Goal: Information Seeking & Learning: Learn about a topic

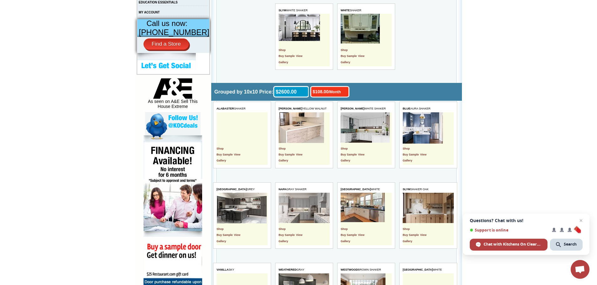
scroll to position [282, 0]
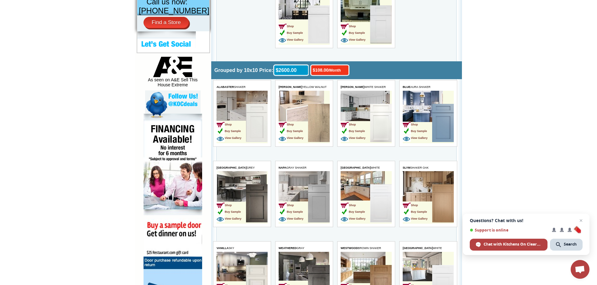
click at [258, 196] on img at bounding box center [257, 203] width 22 height 38
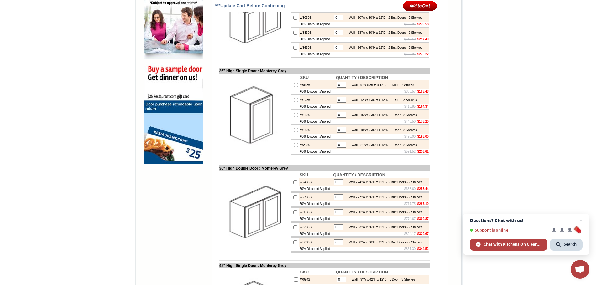
scroll to position [407, 0]
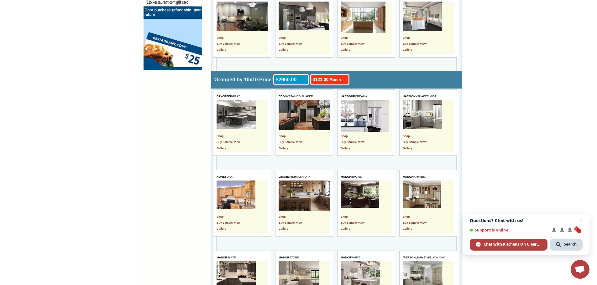
scroll to position [564, 0]
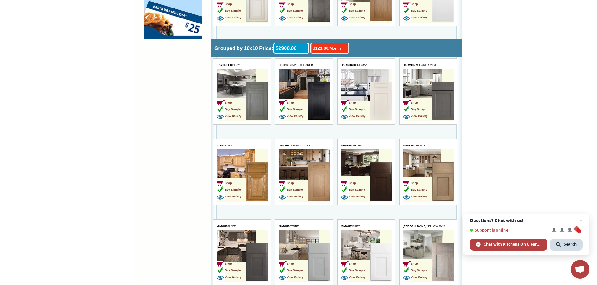
click at [313, 107] on img at bounding box center [319, 101] width 22 height 38
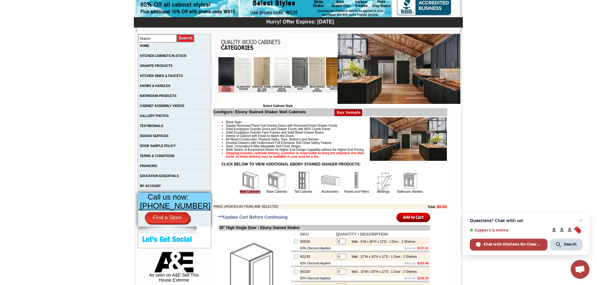
scroll to position [63, 0]
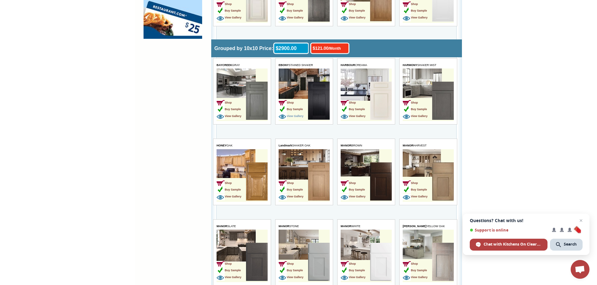
click at [301, 116] on span "View Gallery" at bounding box center [290, 116] width 25 height 3
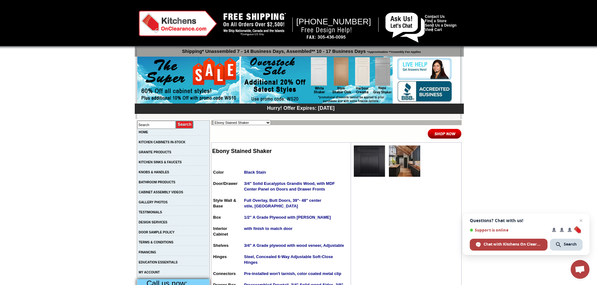
click at [399, 167] on img at bounding box center [404, 161] width 31 height 31
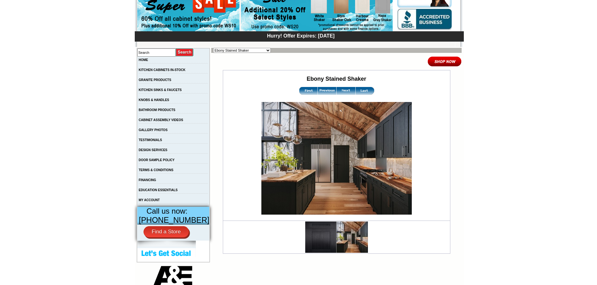
scroll to position [94, 0]
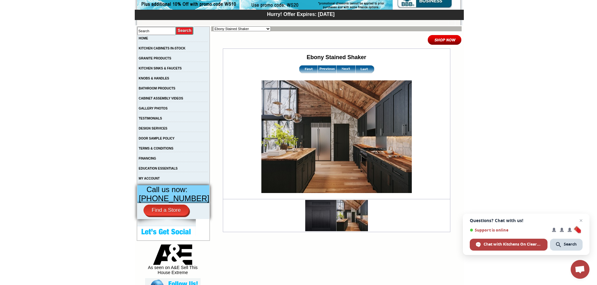
click at [303, 71] on img at bounding box center [308, 69] width 19 height 8
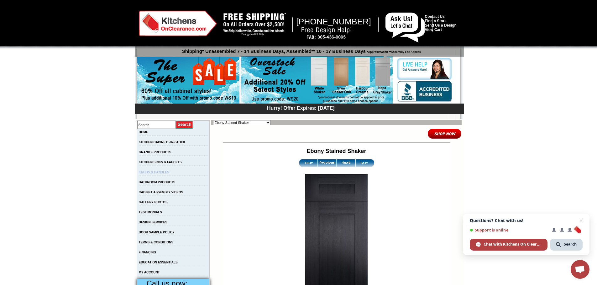
click at [169, 174] on link "KNOBS & HANDLES" at bounding box center [154, 172] width 30 height 3
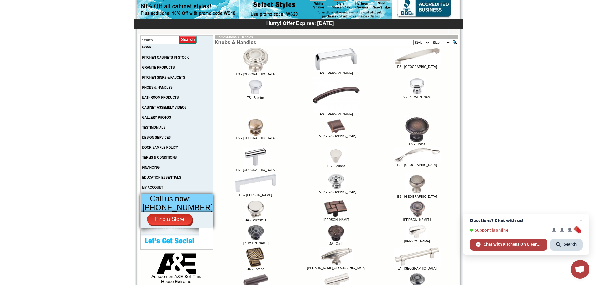
scroll to position [74, 0]
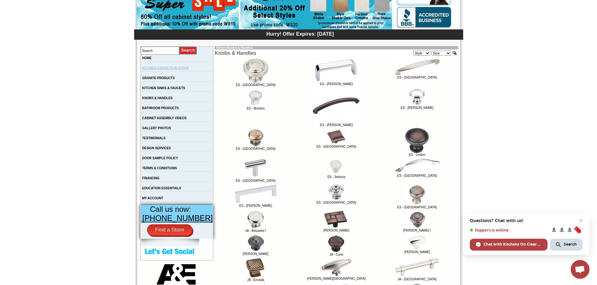
click at [171, 70] on link "KITCHEN CABINETS IN-STOCK" at bounding box center [165, 67] width 47 height 3
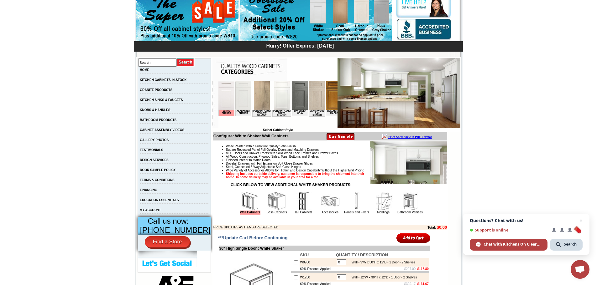
scroll to position [63, 0]
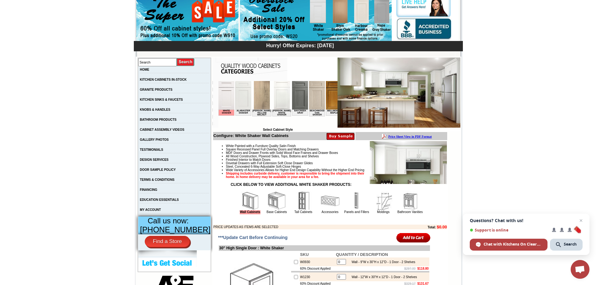
click at [267, 206] on img at bounding box center [276, 201] width 19 height 19
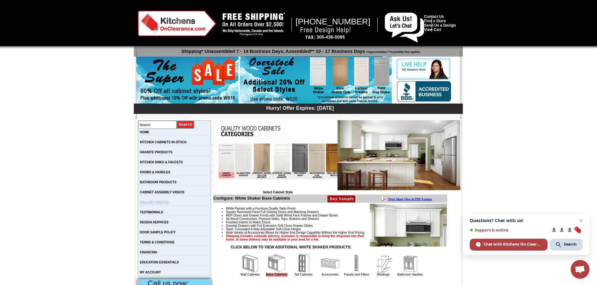
click at [164, 203] on link "GALLERY PHOTOS" at bounding box center [154, 202] width 29 height 3
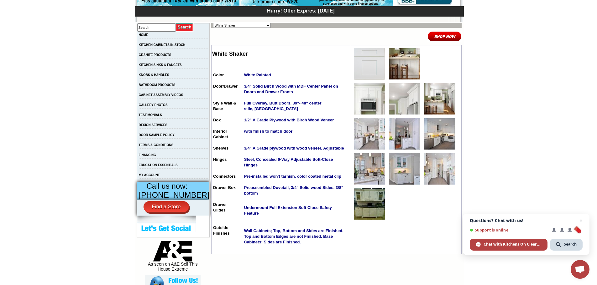
scroll to position [94, 0]
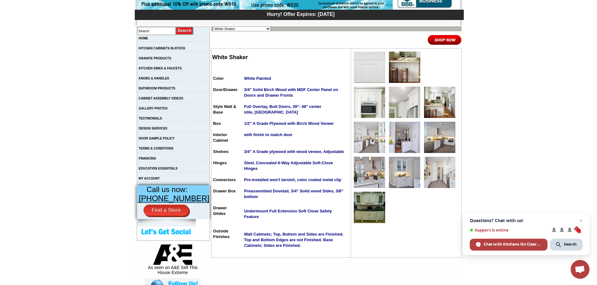
click at [358, 75] on img at bounding box center [369, 67] width 31 height 31
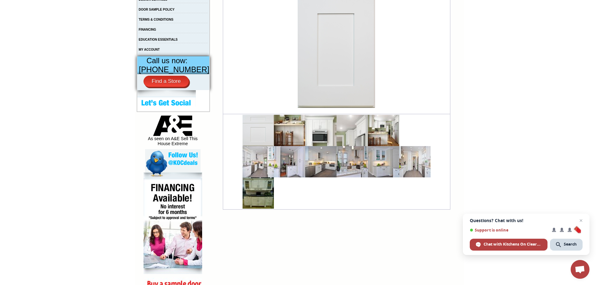
scroll to position [251, 0]
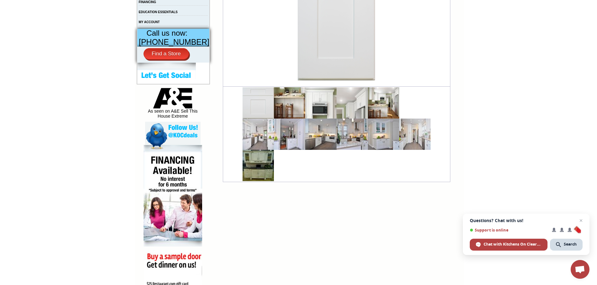
click at [253, 106] on img at bounding box center [257, 102] width 31 height 31
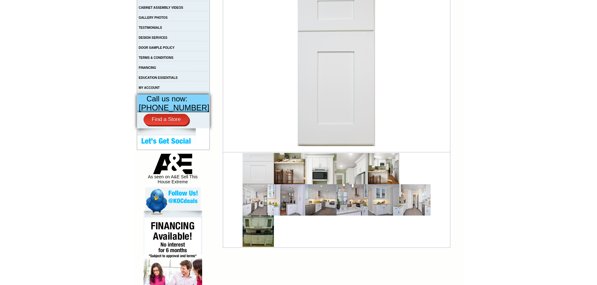
scroll to position [188, 0]
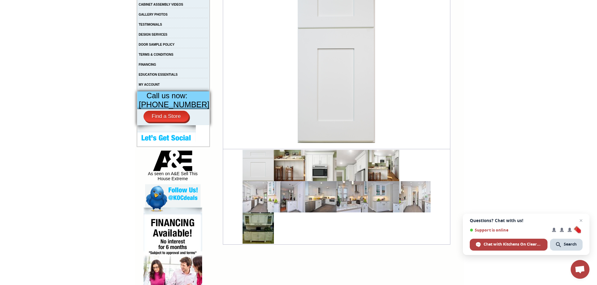
click at [436, 73] on td "White Shaker" at bounding box center [336, 52] width 227 height 194
click at [281, 169] on img at bounding box center [289, 165] width 31 height 31
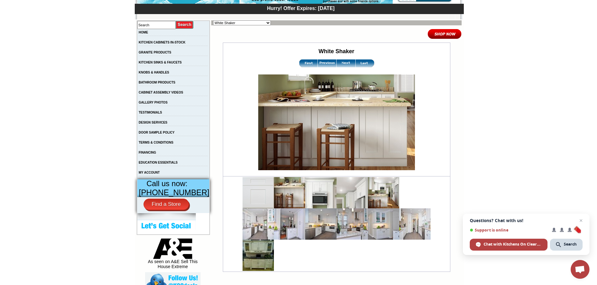
scroll to position [157, 0]
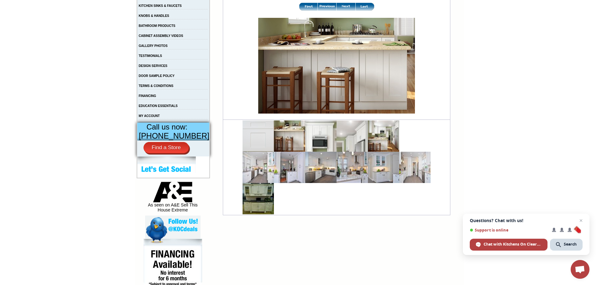
click at [320, 137] on img at bounding box center [320, 136] width 31 height 31
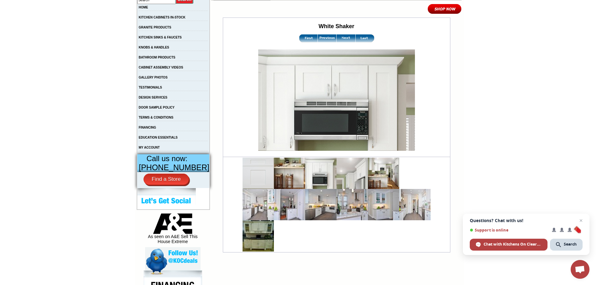
scroll to position [125, 0]
click at [345, 174] on img at bounding box center [351, 173] width 31 height 31
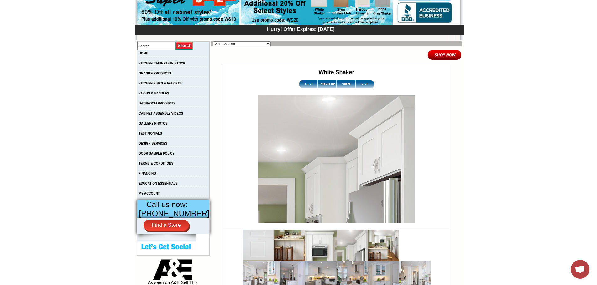
scroll to position [94, 0]
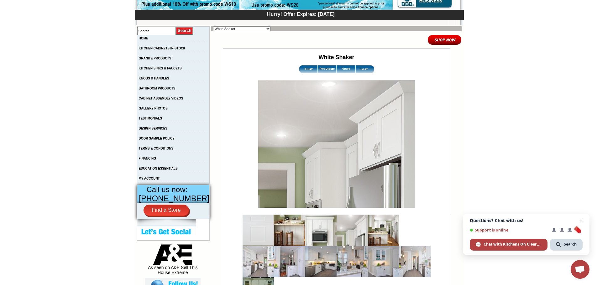
click at [378, 229] on img at bounding box center [383, 230] width 31 height 31
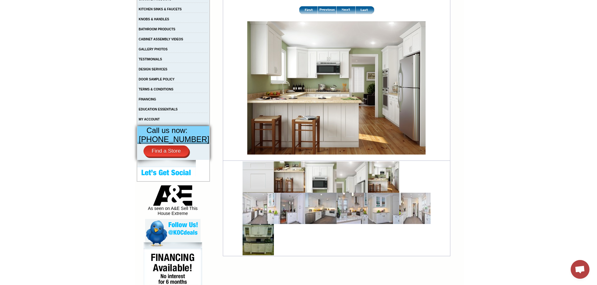
scroll to position [157, 0]
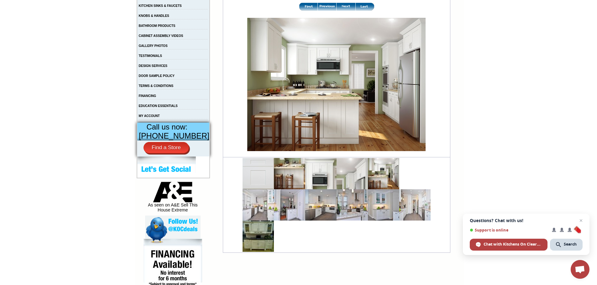
click at [248, 229] on img at bounding box center [257, 236] width 31 height 31
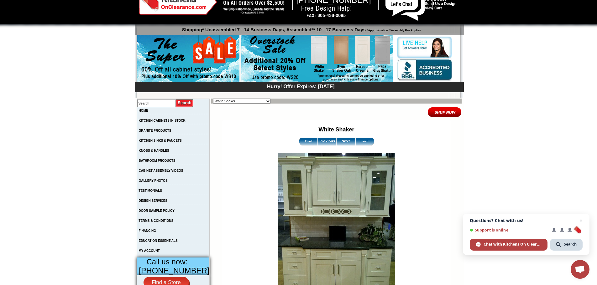
scroll to position [63, 0]
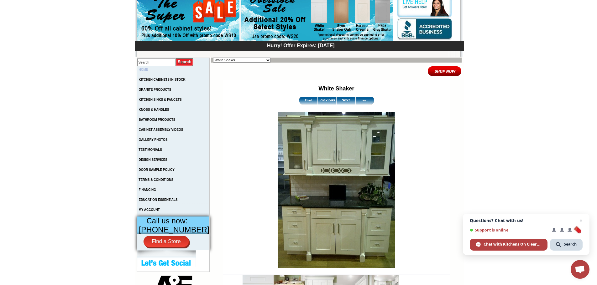
click at [148, 70] on link "HOME" at bounding box center [143, 69] width 9 height 3
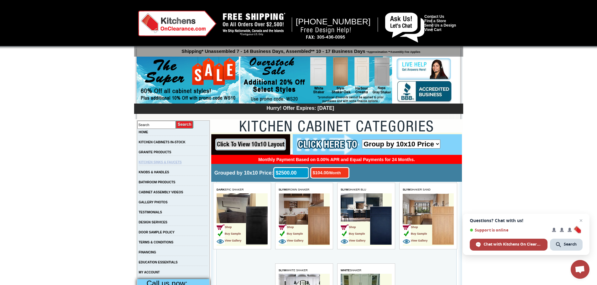
click at [160, 164] on link "KITCHEN SINKS & FAUCETS" at bounding box center [160, 162] width 43 height 3
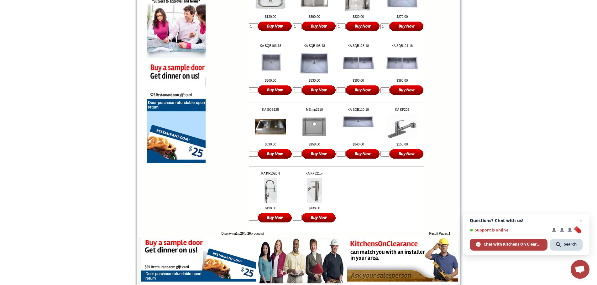
scroll to position [438, 0]
